Goal: Information Seeking & Learning: Check status

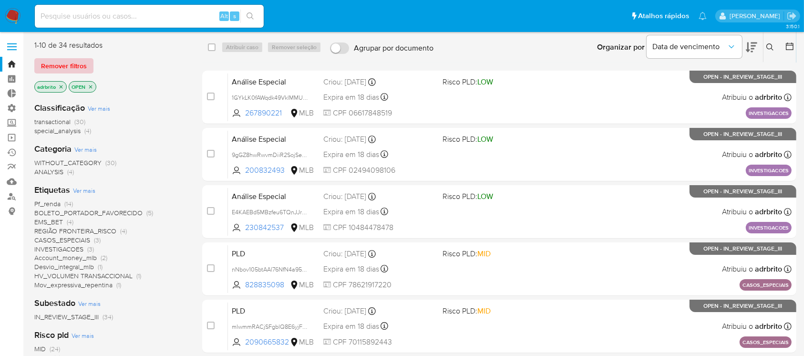
click at [70, 67] on span "Remover filtros" at bounding box center [64, 65] width 46 height 13
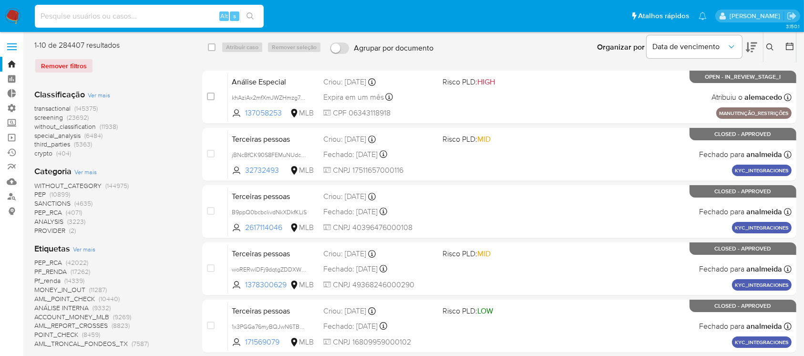
click at [103, 15] on input at bounding box center [149, 16] width 229 height 12
paste input "00659752190"
type input "00659752190"
click at [248, 15] on icon "search-icon" at bounding box center [250, 16] width 8 height 8
click at [145, 13] on input at bounding box center [149, 16] width 229 height 12
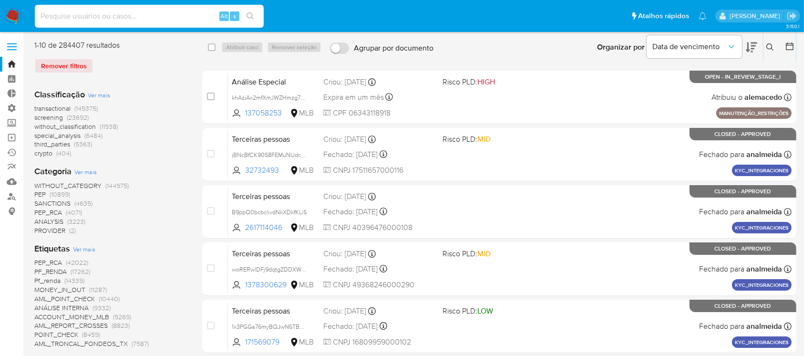
paste input "00659752190"
type input "00659752190"
click at [13, 196] on link "Localizador de pessoas" at bounding box center [56, 196] width 113 height 15
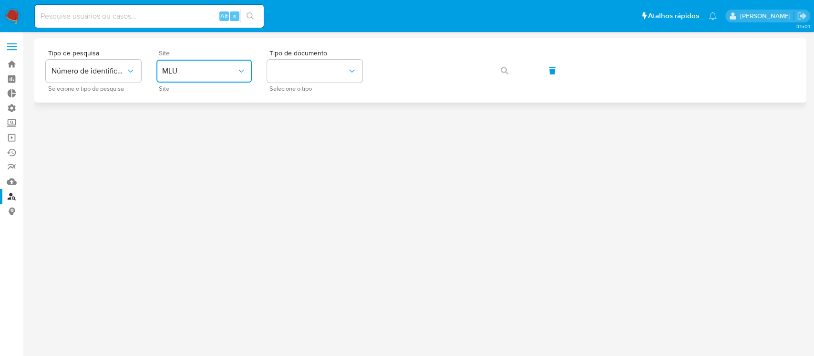
click at [239, 67] on icon "site_id" at bounding box center [241, 71] width 10 height 10
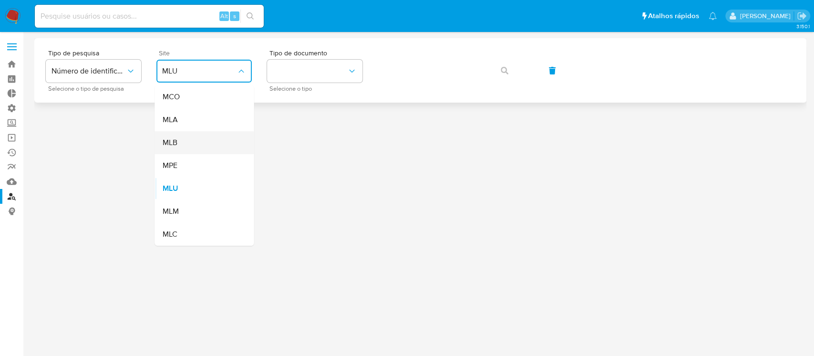
click at [183, 146] on div "MLB" at bounding box center [201, 142] width 78 height 23
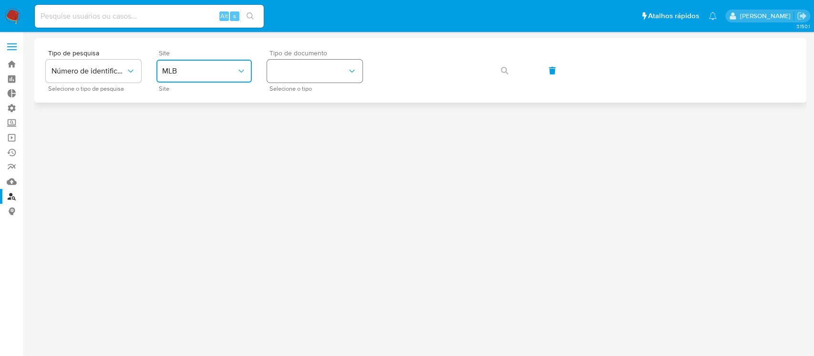
click at [351, 73] on icon "identificationType" at bounding box center [352, 71] width 10 height 10
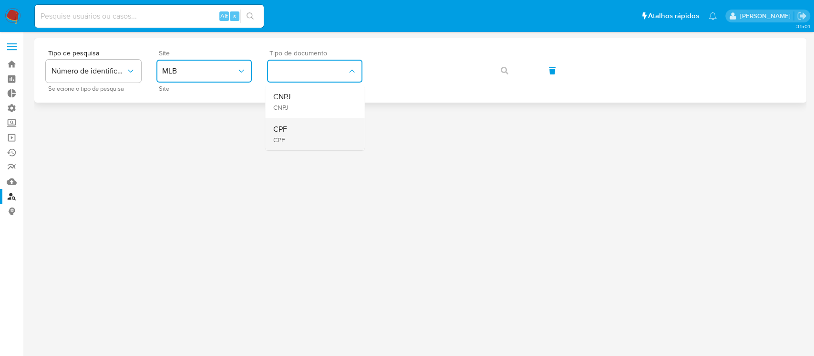
click at [286, 133] on div "CPF CPF" at bounding box center [312, 134] width 78 height 32
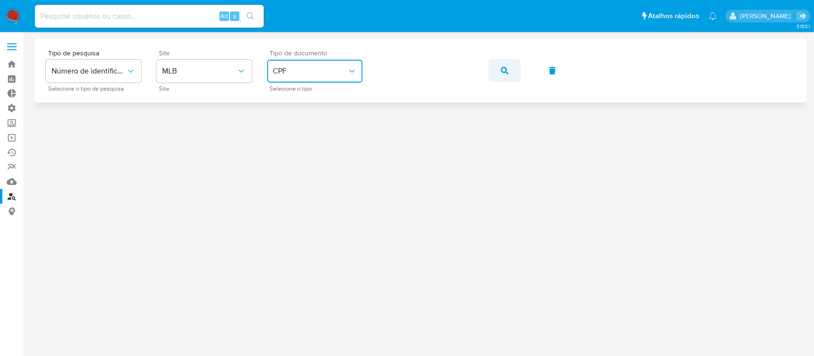
click at [500, 67] on icon "button" at bounding box center [504, 71] width 8 height 8
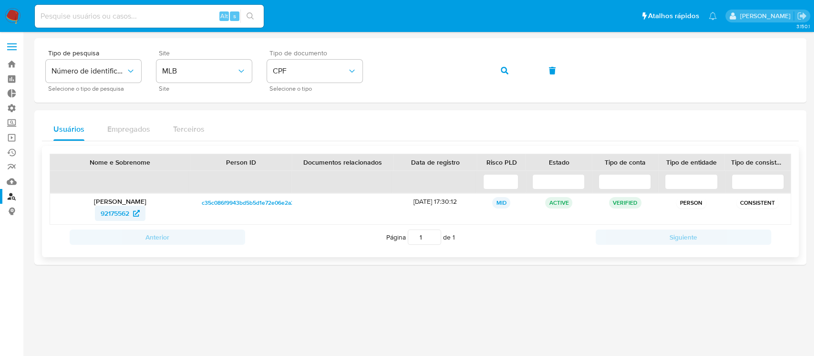
click at [116, 212] on span "92175562" at bounding box center [115, 212] width 29 height 15
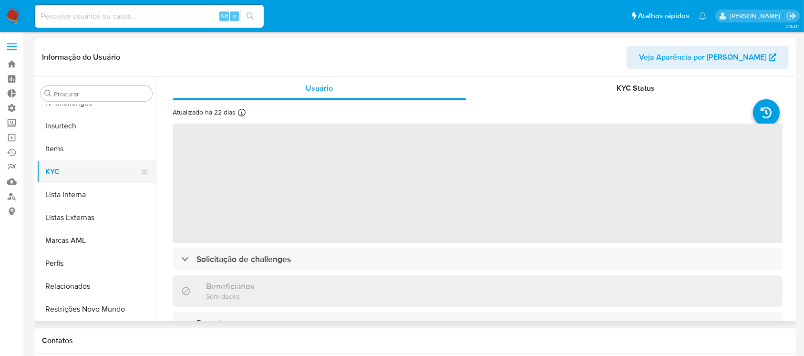
scroll to position [403, 0]
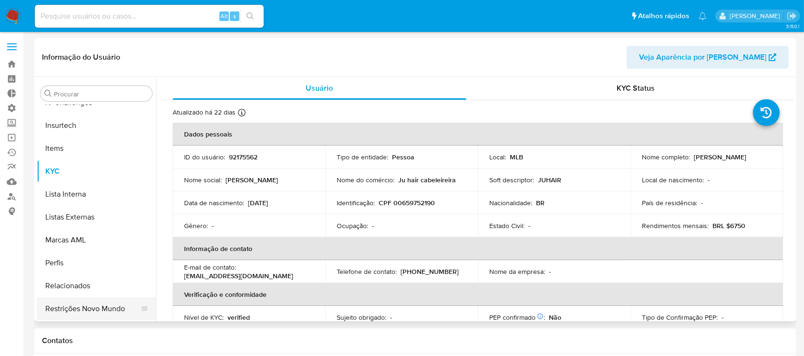
select select "10"
click at [108, 304] on button "Restrições Novo Mundo" at bounding box center [93, 308] width 112 height 23
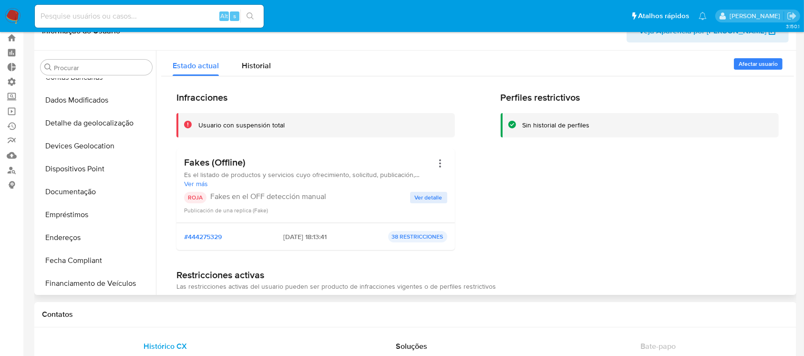
scroll to position [67, 0]
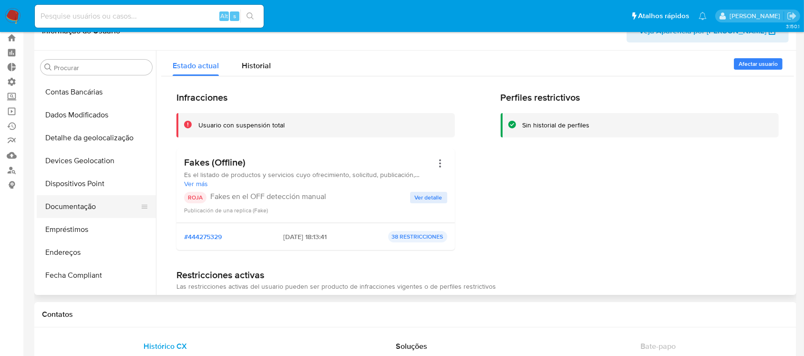
click at [71, 208] on button "Documentação" at bounding box center [93, 206] width 112 height 23
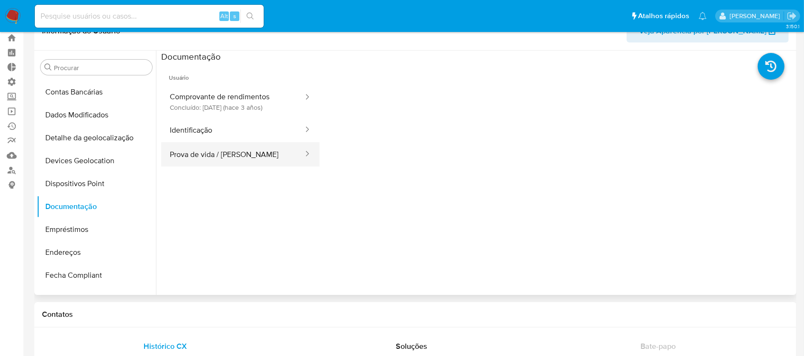
click at [222, 157] on button "Prova de vida / Selfie" at bounding box center [232, 154] width 143 height 24
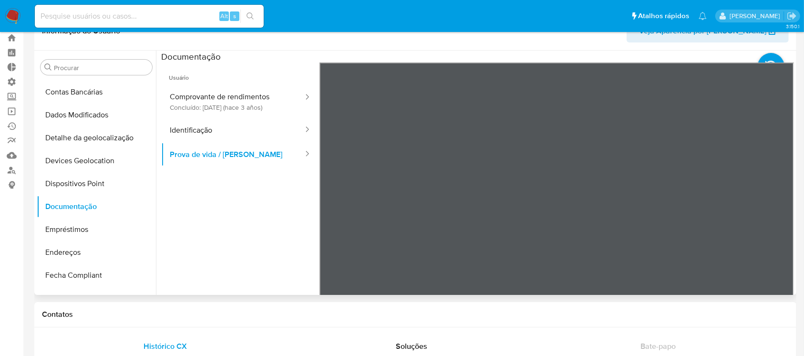
scroll to position [0, 0]
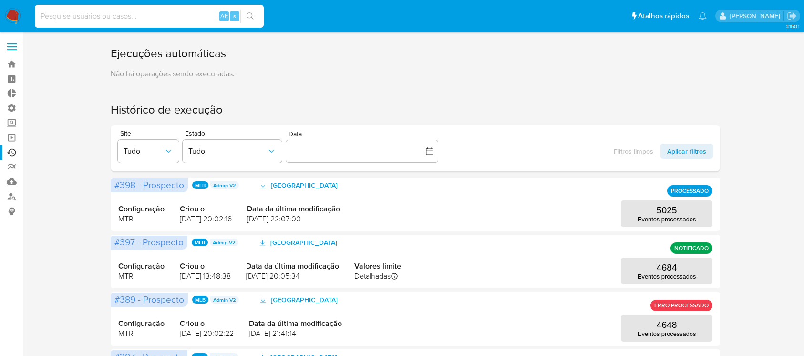
scroll to position [146, 0]
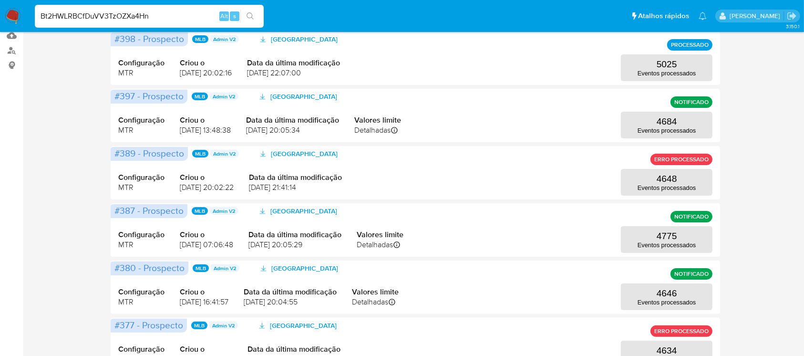
type input "Bt2HWLRBCfDuVV3TzOZXa4Hn"
click at [251, 21] on button "search-icon" at bounding box center [250, 16] width 20 height 13
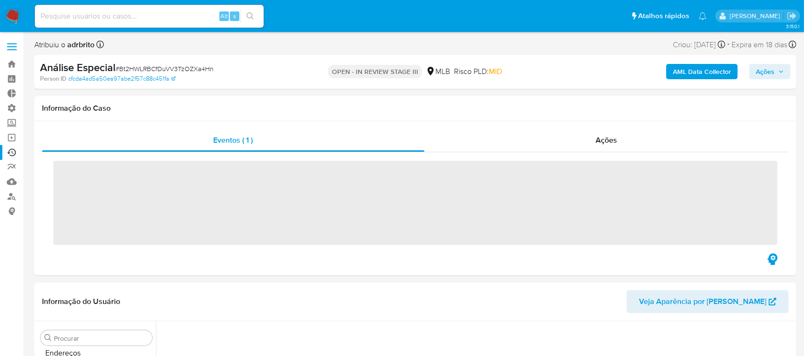
scroll to position [403, 0]
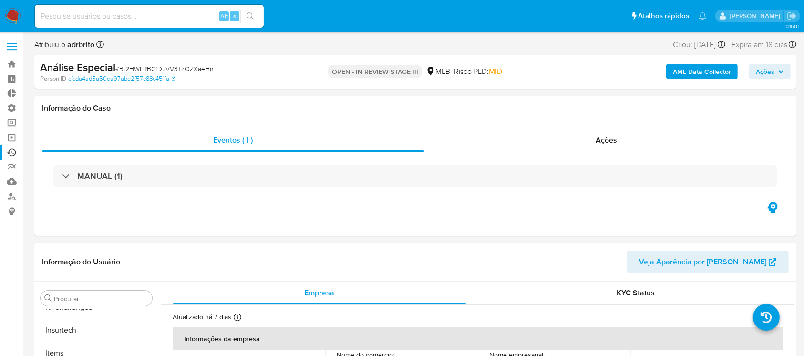
select select "10"
click at [761, 72] on span "Ações" at bounding box center [764, 71] width 19 height 15
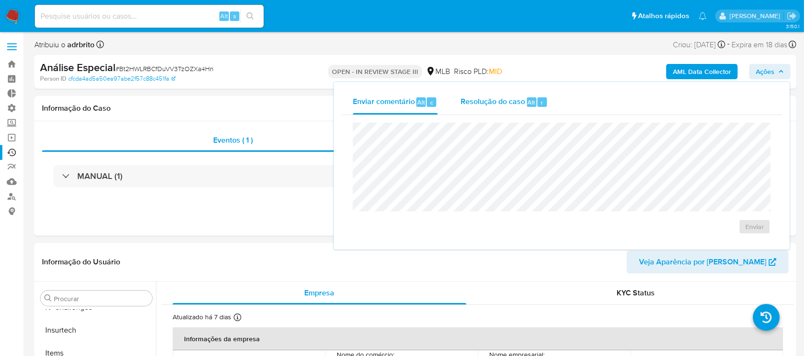
click at [514, 105] on span "Resolução do caso" at bounding box center [492, 101] width 64 height 11
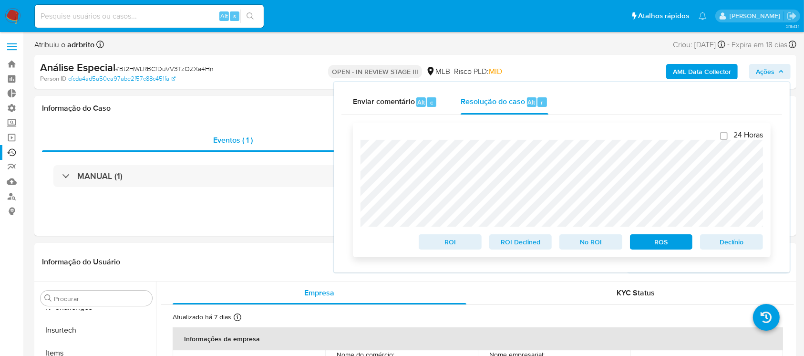
click at [743, 245] on span "Declínio" at bounding box center [731, 241] width 50 height 13
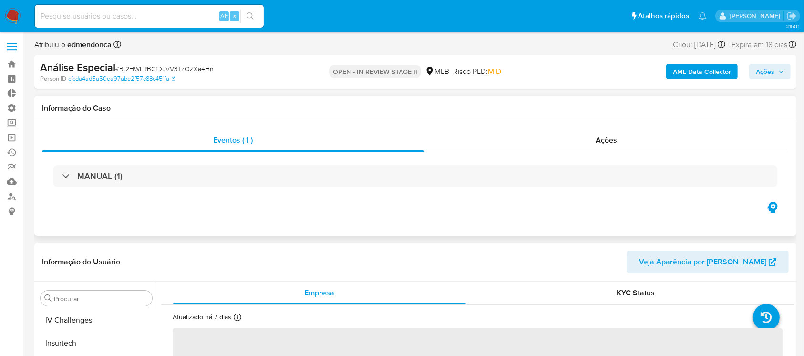
scroll to position [403, 0]
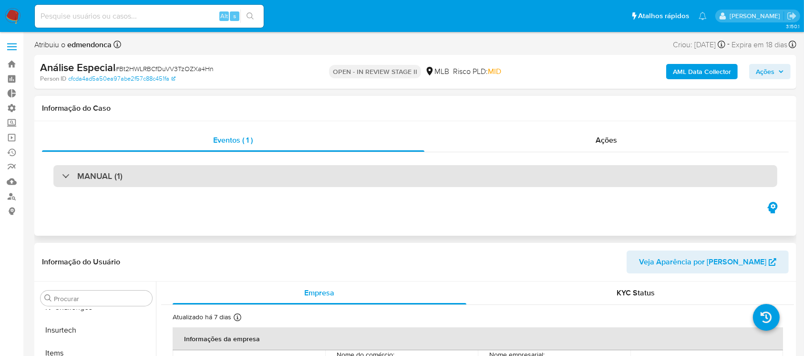
select select "10"
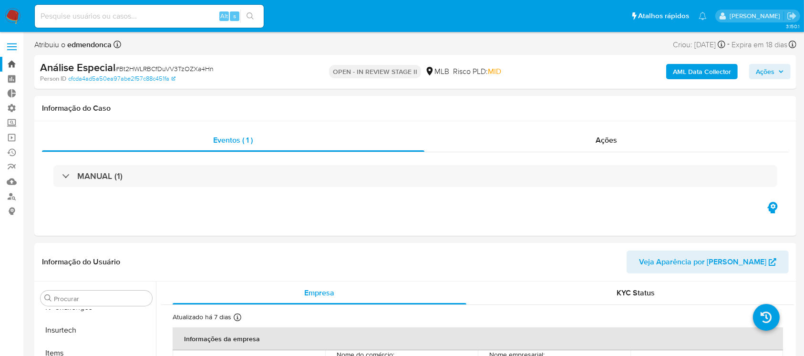
click at [14, 64] on link "Bandeja" at bounding box center [56, 64] width 113 height 15
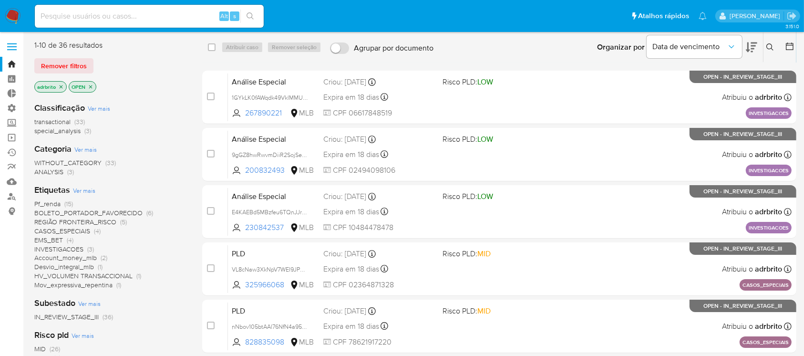
click at [61, 89] on icon "close-filter" at bounding box center [61, 87] width 6 height 6
